Goal: Browse casually

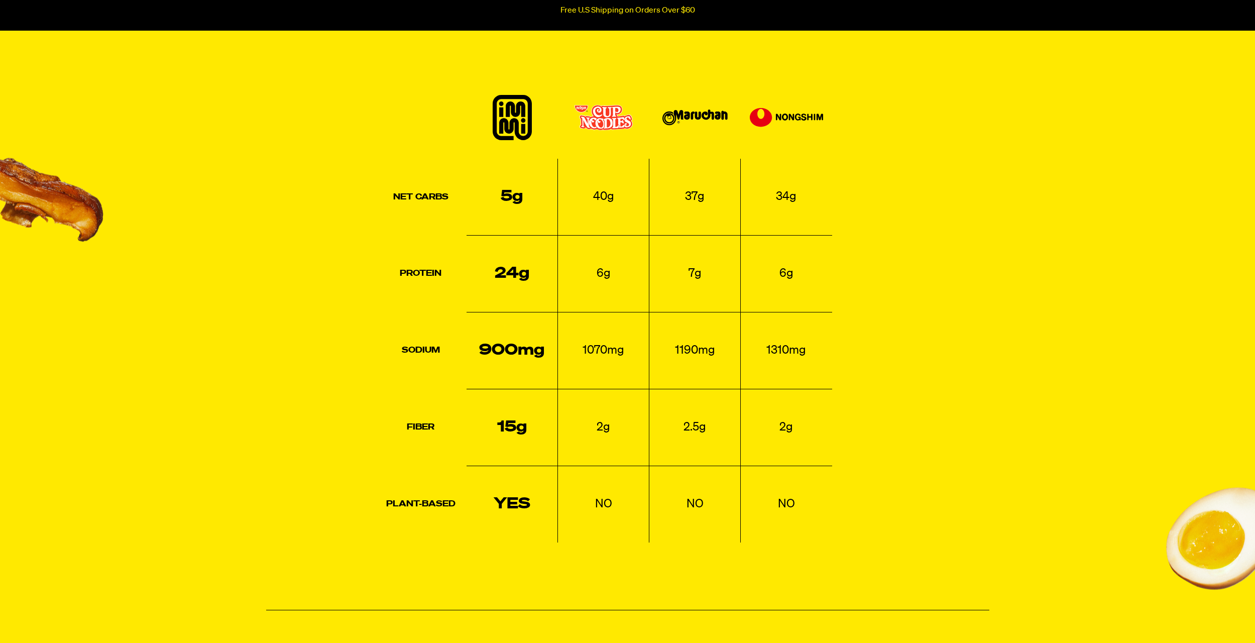
scroll to position [2310, 0]
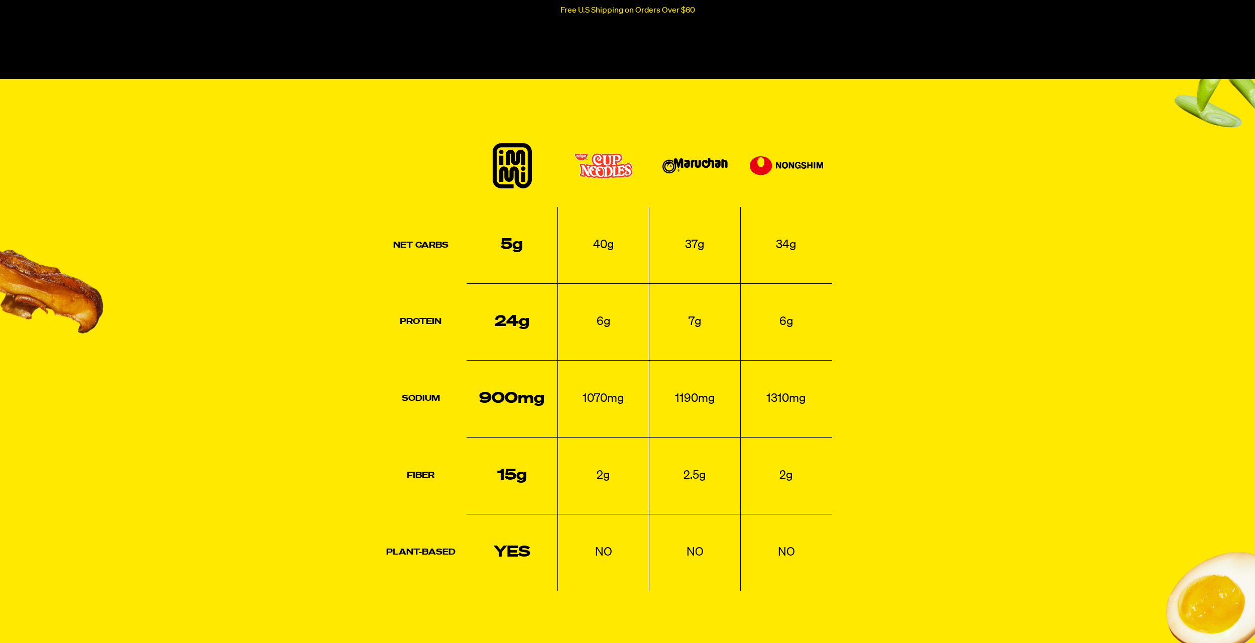
scroll to position [2310, 0]
